Goal: Transaction & Acquisition: Purchase product/service

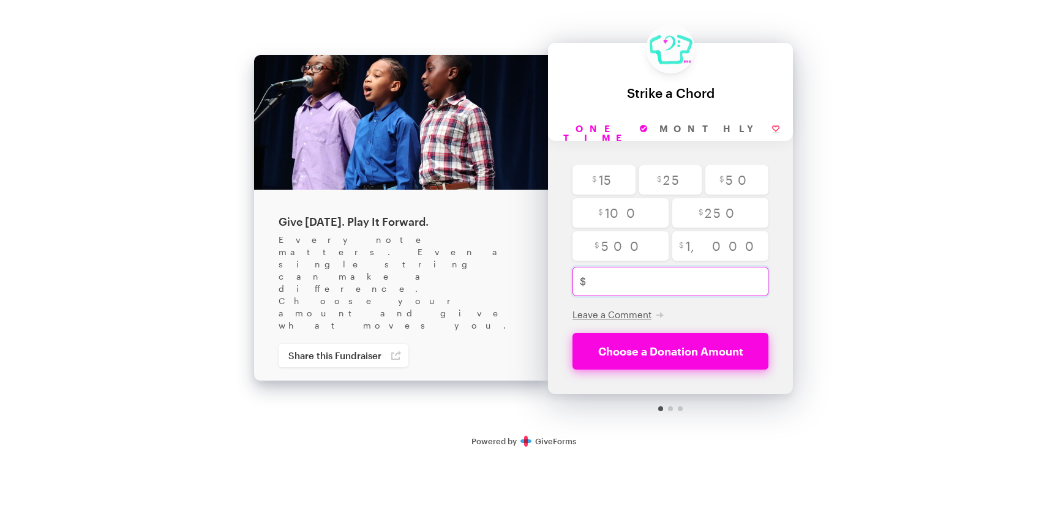
click at [614, 285] on input "text" at bounding box center [683, 281] width 185 height 29
type input "10"
checkbox input "true"
type input "10"
click at [706, 129] on input "Monthly" at bounding box center [719, 129] width 132 height 23
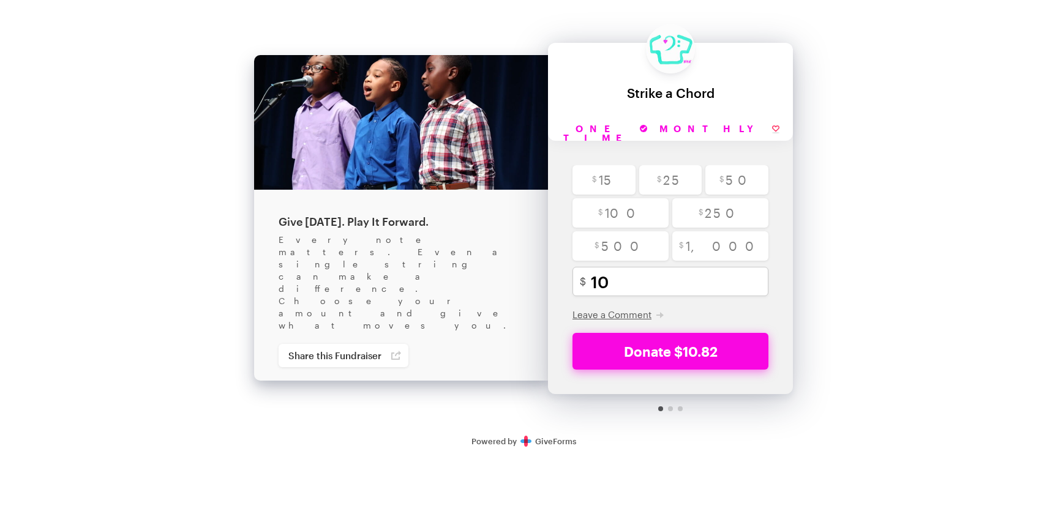
radio input "true"
checkbox input "true"
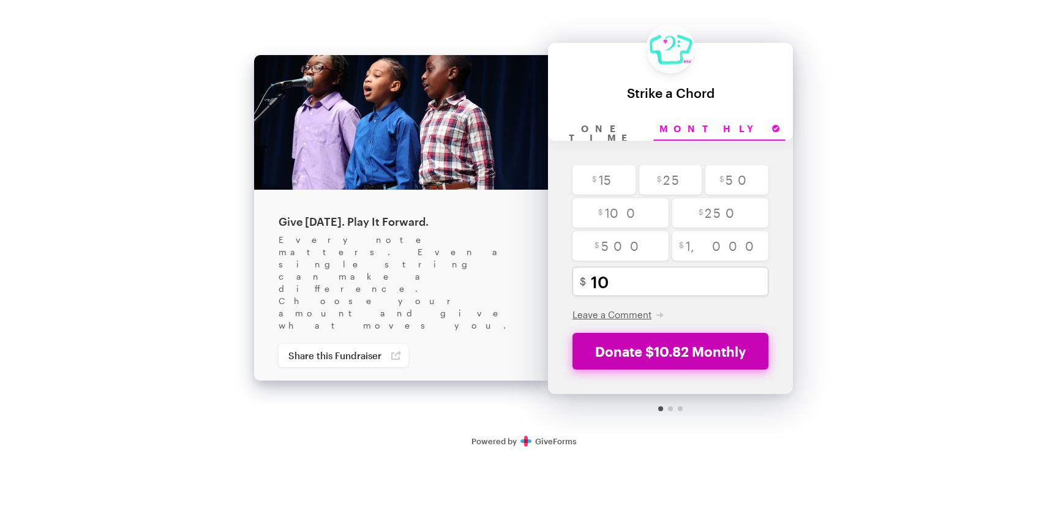
click at [627, 354] on button "Donate $10.82 Monthly" at bounding box center [670, 351] width 196 height 37
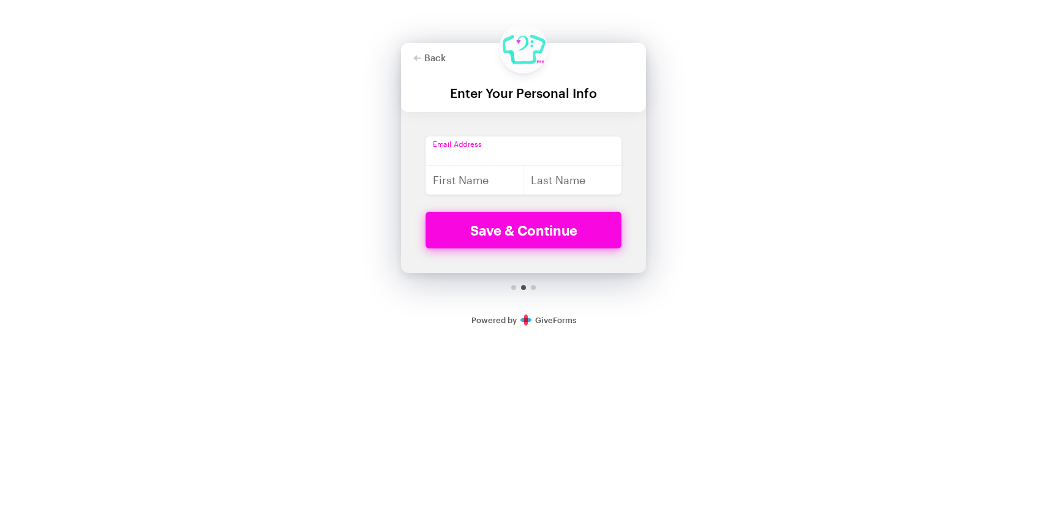
click at [526, 151] on input "email" at bounding box center [523, 150] width 196 height 29
type input "cellistko@gmail.com"
click at [479, 185] on input "text" at bounding box center [474, 179] width 99 height 29
type input "Jee-Yeoun"
click at [583, 184] on input "text" at bounding box center [572, 179] width 99 height 29
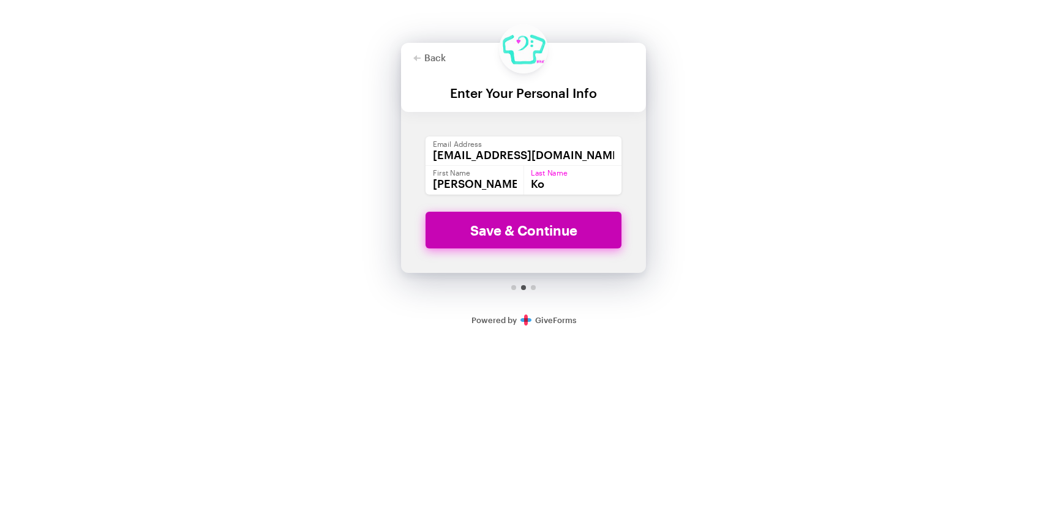
type input "Ko"
click at [539, 229] on button "Save & Continue" at bounding box center [523, 230] width 196 height 37
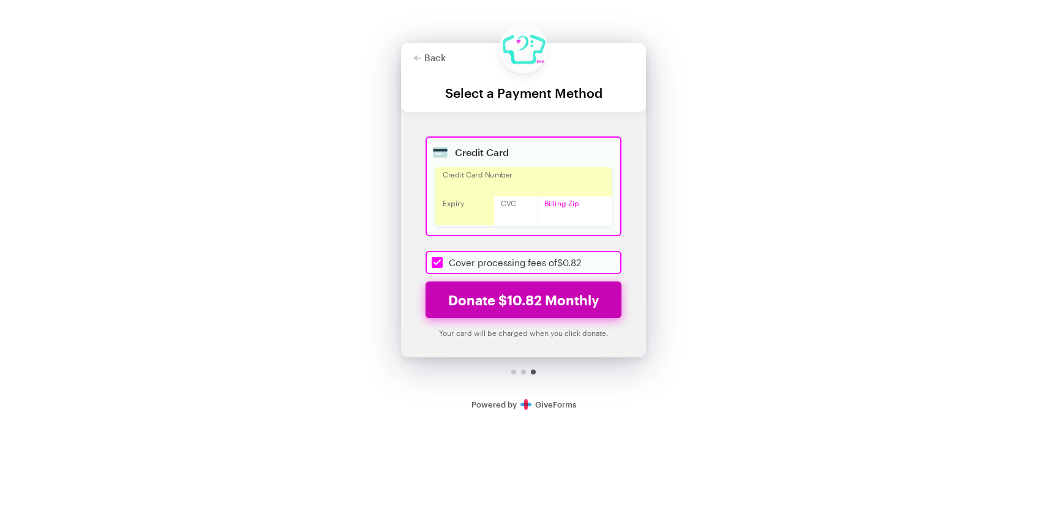
click at [518, 304] on button "Donate $10.82 Monthly" at bounding box center [523, 300] width 196 height 37
checkbox input "true"
